Goal: Navigation & Orientation: Find specific page/section

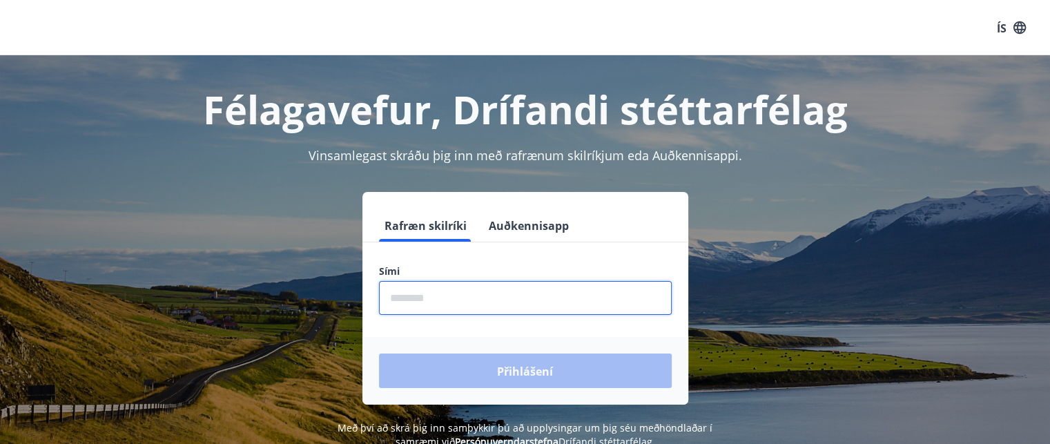
click at [533, 304] on input "phone" at bounding box center [525, 298] width 293 height 34
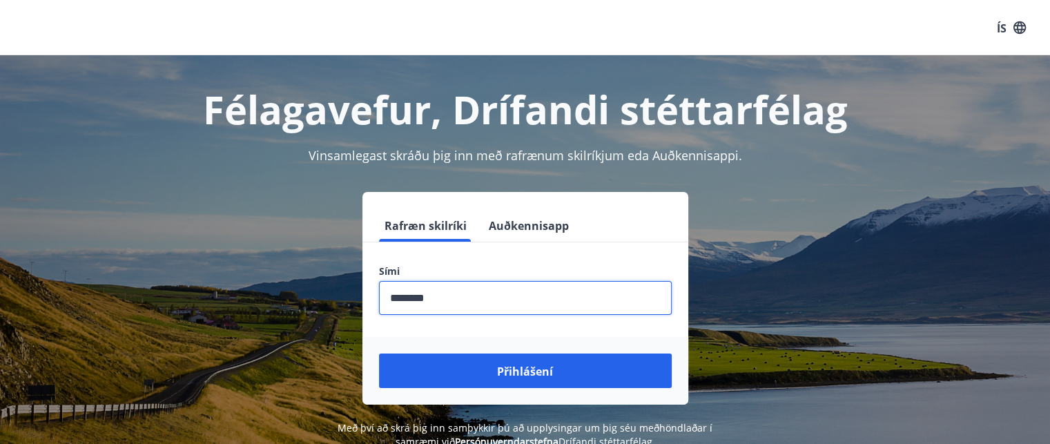
type input "********"
click at [379, 354] on button "Přihlášení" at bounding box center [525, 371] width 293 height 35
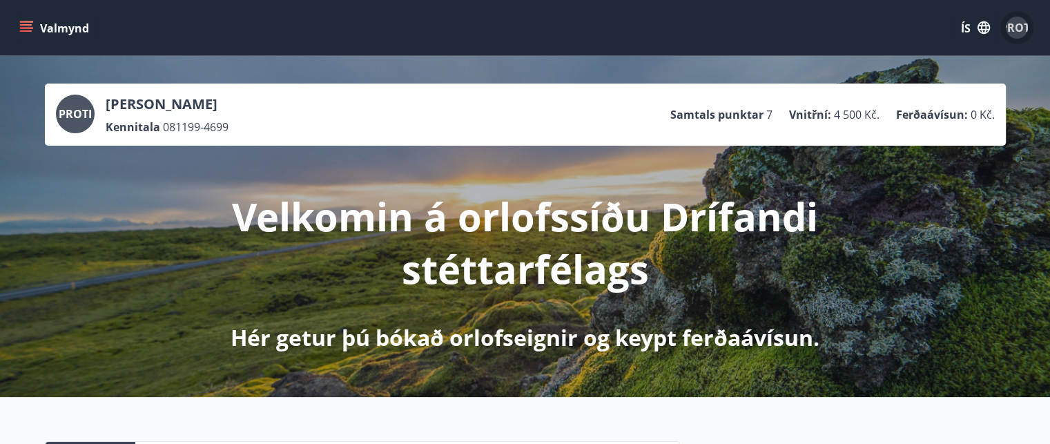
click at [1019, 19] on div "PROTI" at bounding box center [1017, 28] width 22 height 22
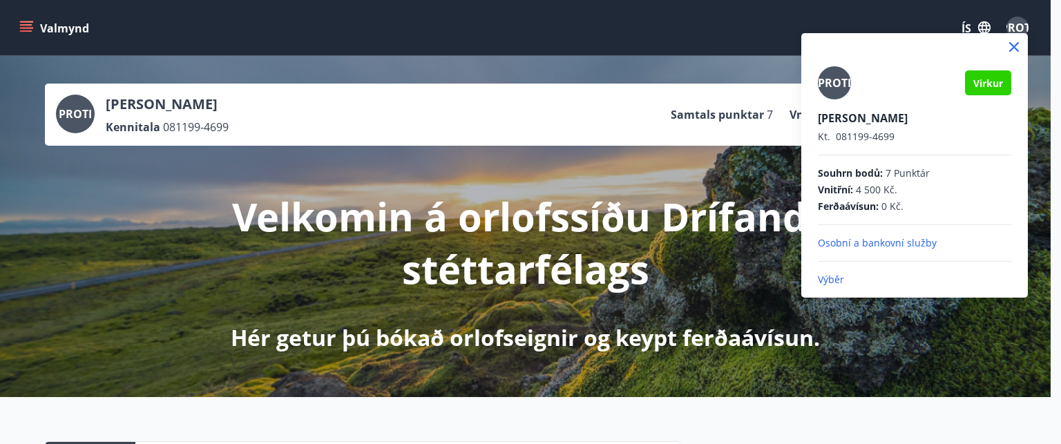
click at [887, 242] on font "Osobní a bankovní služby" at bounding box center [877, 242] width 119 height 13
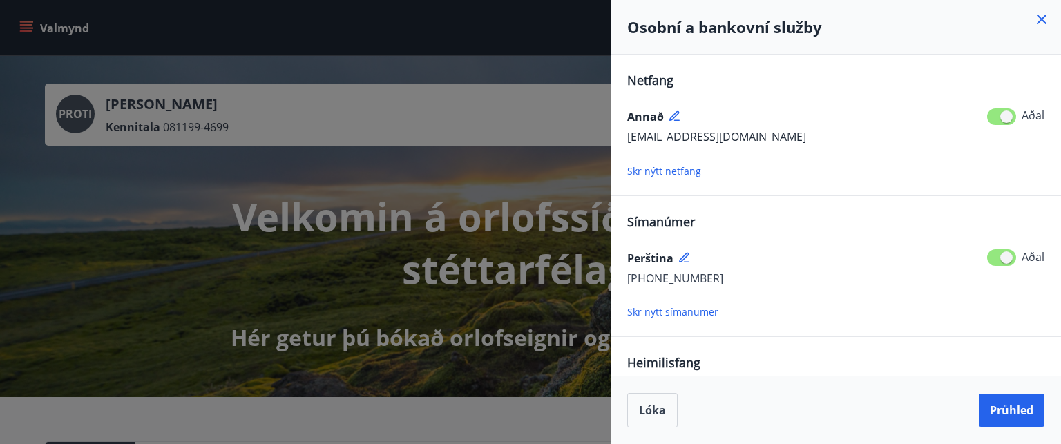
click at [1040, 22] on icon at bounding box center [1041, 19] width 17 height 17
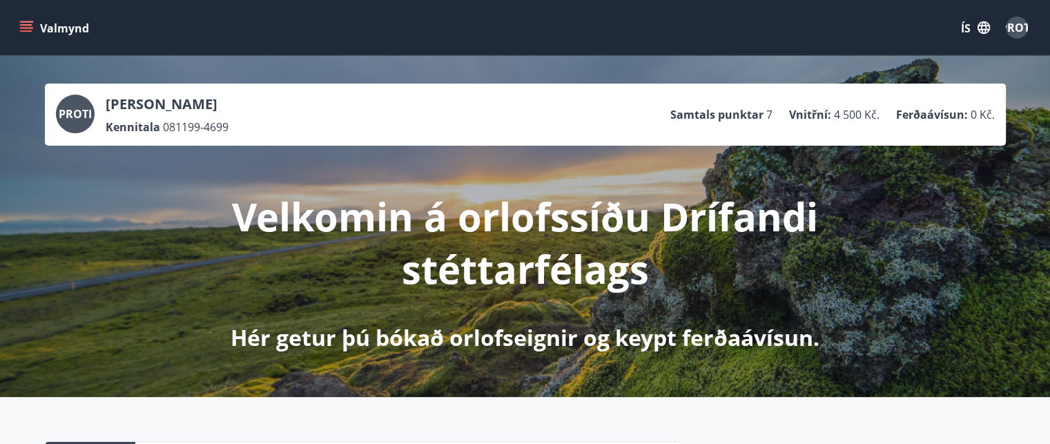
click at [1011, 35] on div "PROTI" at bounding box center [1017, 28] width 22 height 22
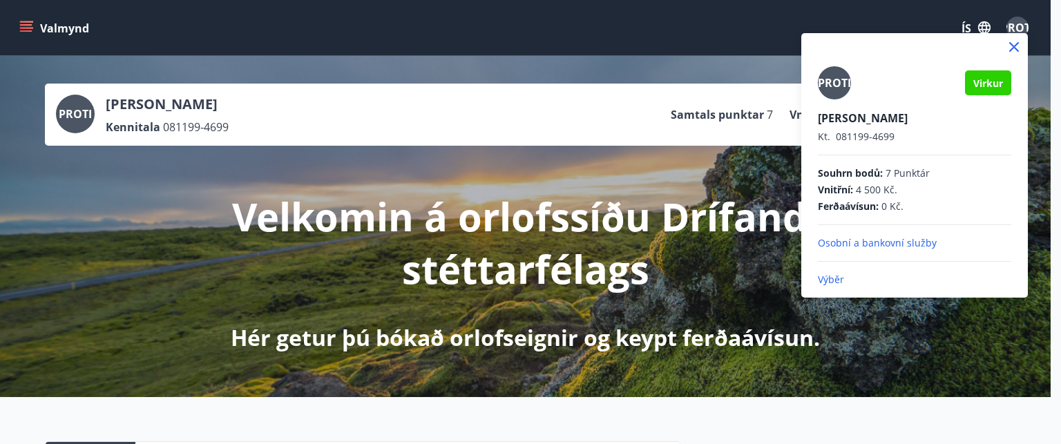
click at [831, 279] on font "Výběr" at bounding box center [831, 279] width 26 height 13
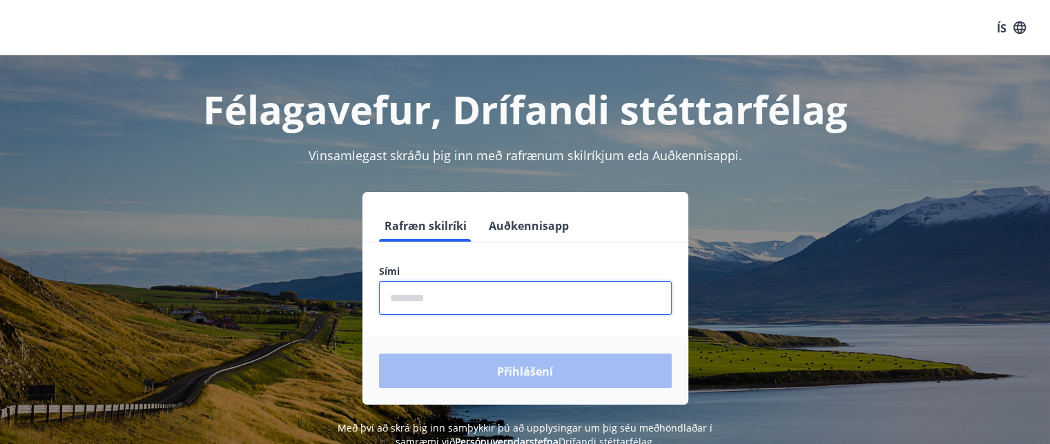
click at [646, 300] on input "phone" at bounding box center [525, 298] width 293 height 34
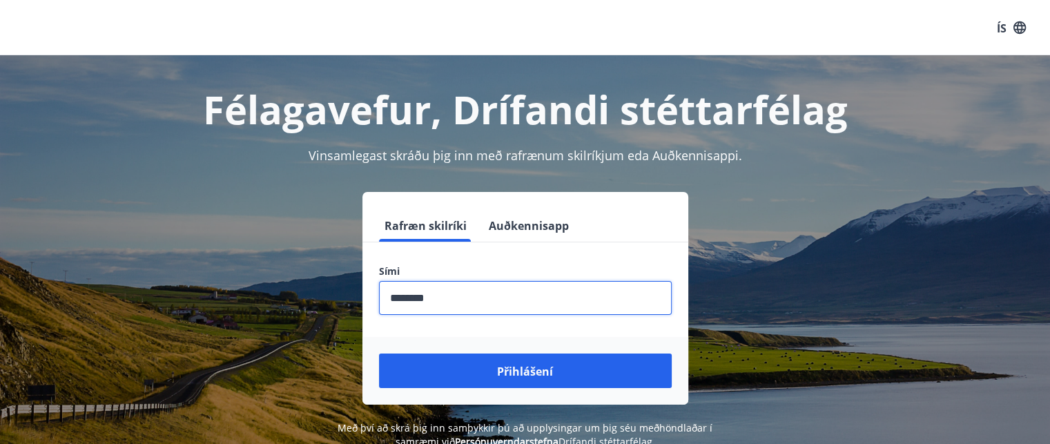
type input "********"
click at [379, 354] on button "Přihlášení" at bounding box center [525, 371] width 293 height 35
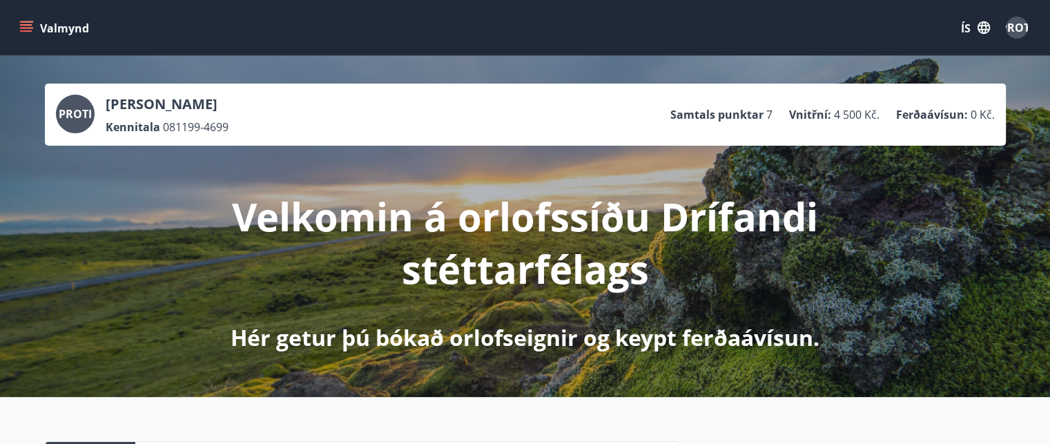
click at [28, 30] on icon "menu" at bounding box center [26, 28] width 14 height 14
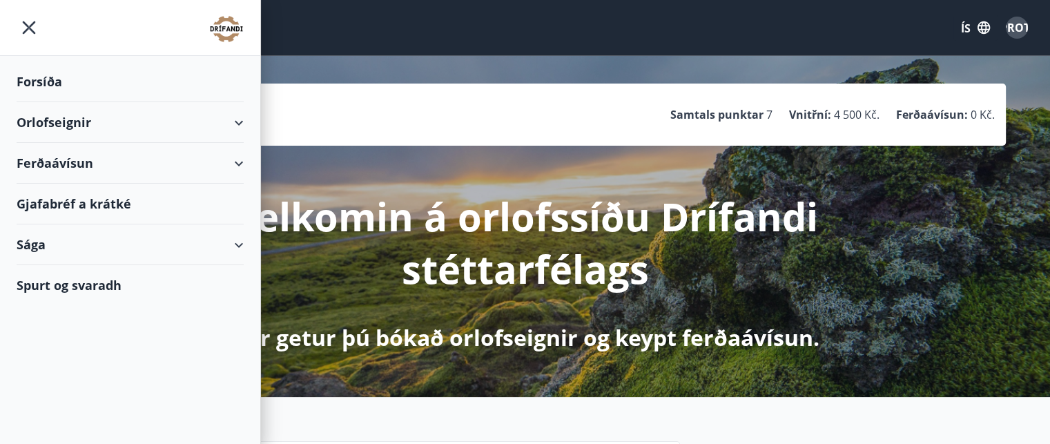
click at [90, 124] on font "Orlofseignir" at bounding box center [54, 122] width 75 height 17
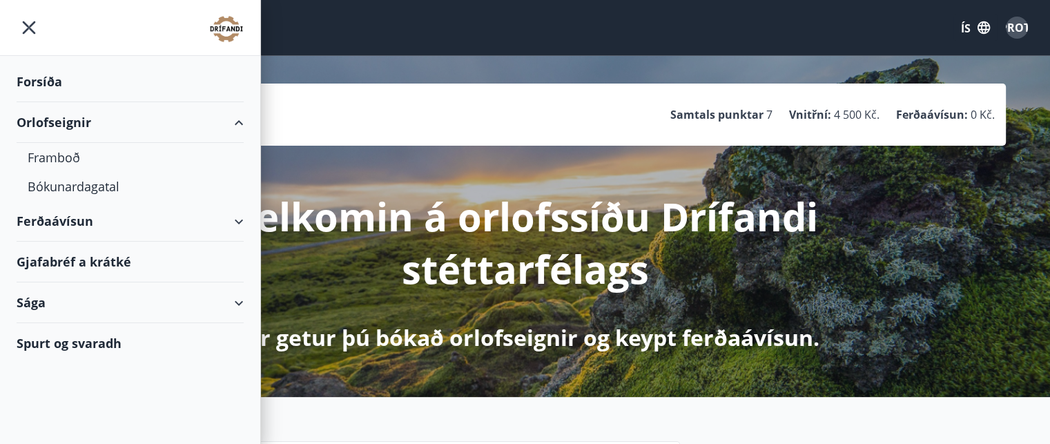
click at [51, 74] on font "Forsíða" at bounding box center [40, 81] width 46 height 17
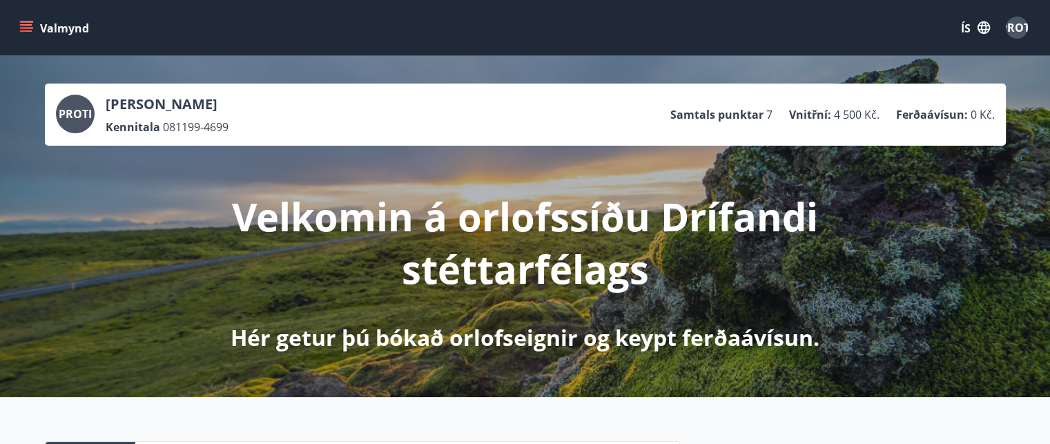
click at [31, 38] on button "Valmynd" at bounding box center [56, 27] width 78 height 25
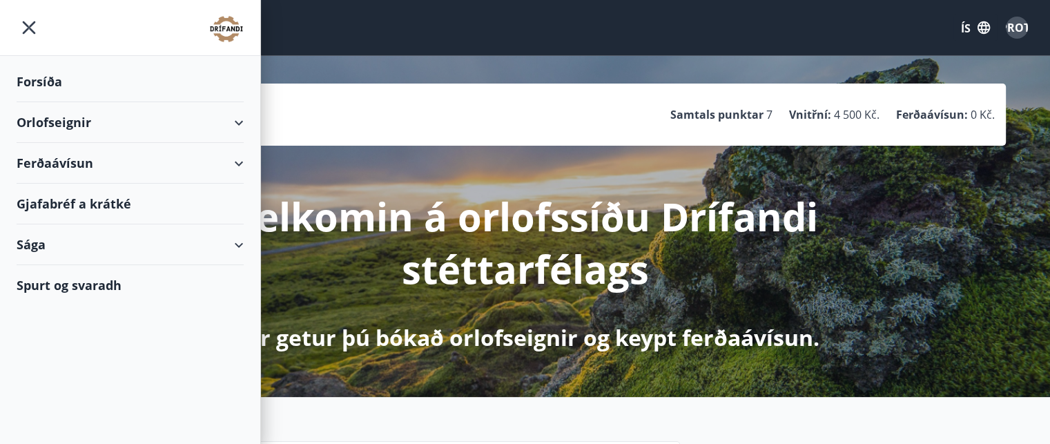
click at [27, 247] on font "Sága" at bounding box center [31, 244] width 29 height 17
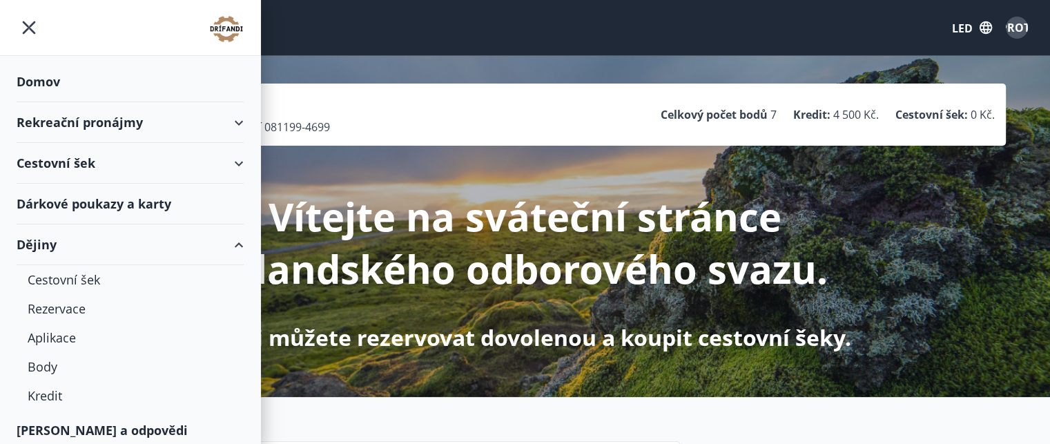
click at [139, 206] on font "Dárkové poukazy a karty" at bounding box center [94, 203] width 155 height 17
